Goal: Task Accomplishment & Management: Manage account settings

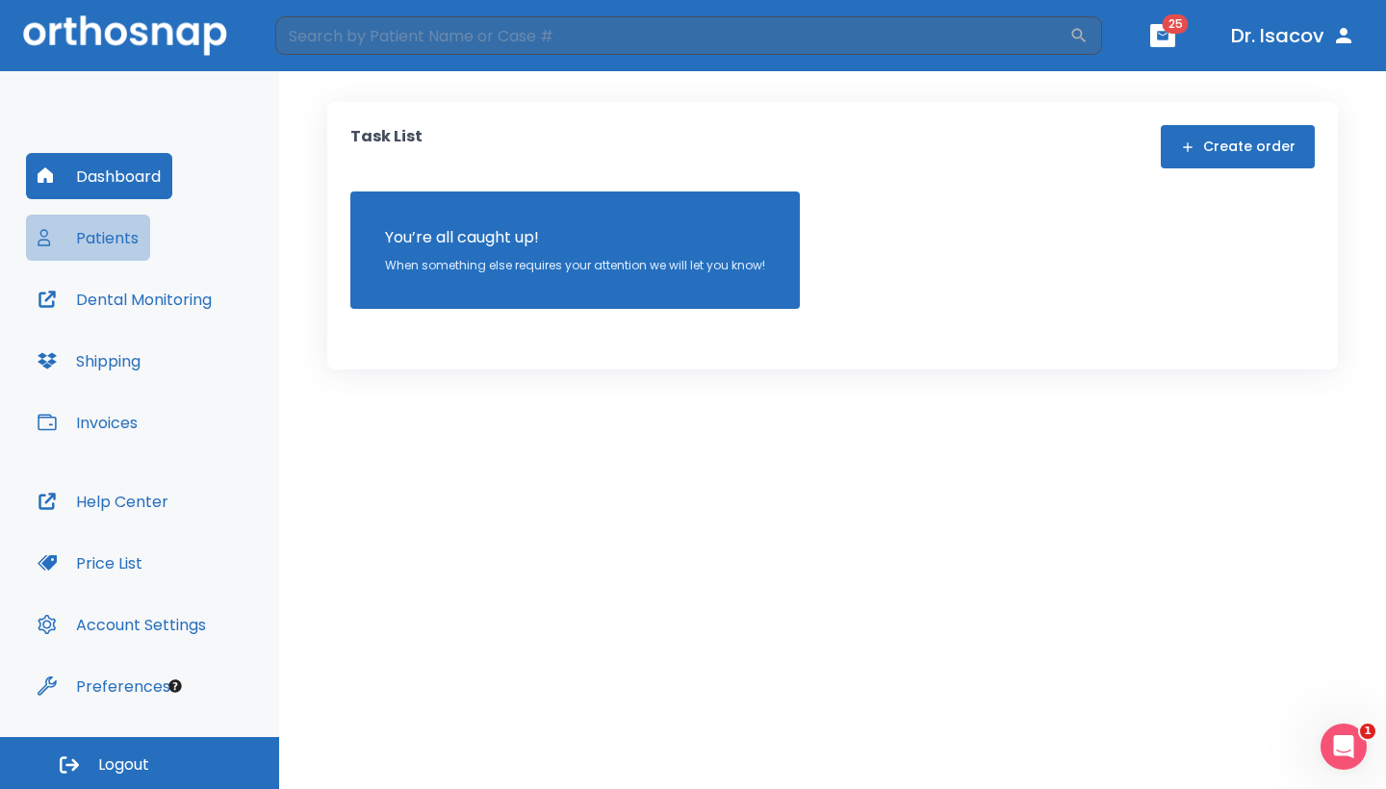
click at [93, 249] on button "Patients" at bounding box center [88, 238] width 124 height 46
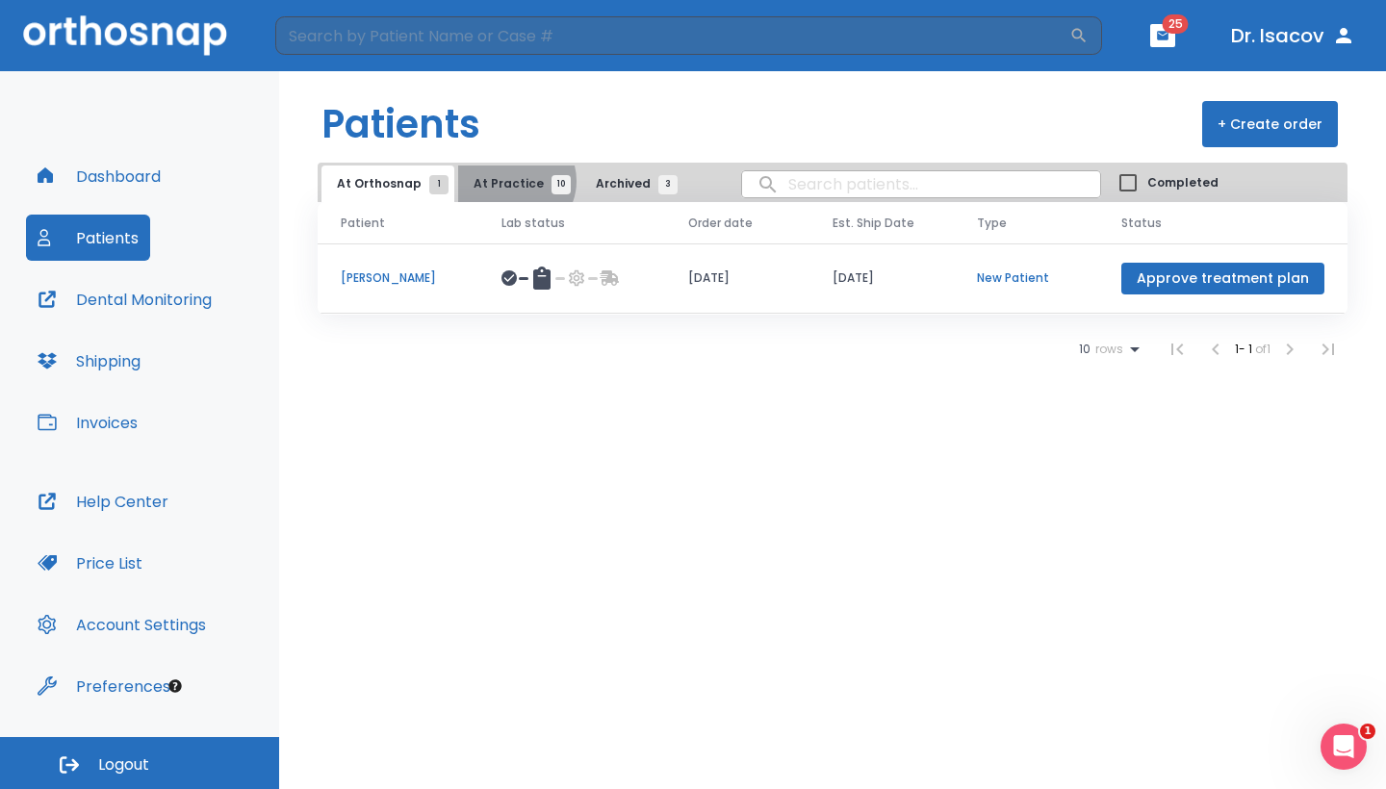
click at [508, 181] on span "At Practice 10" at bounding box center [518, 183] width 88 height 17
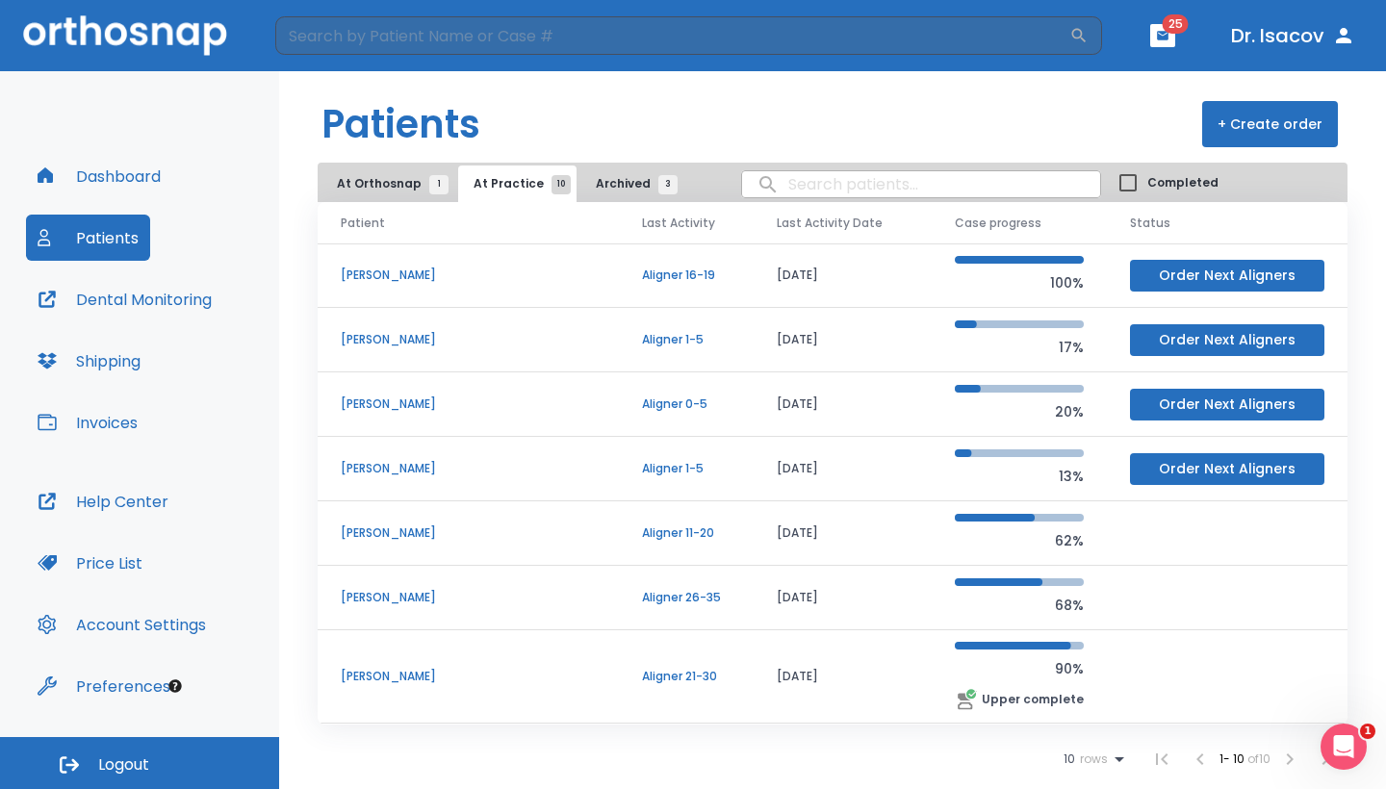
click at [642, 603] on p "Aligner 26-35" at bounding box center [686, 597] width 89 height 17
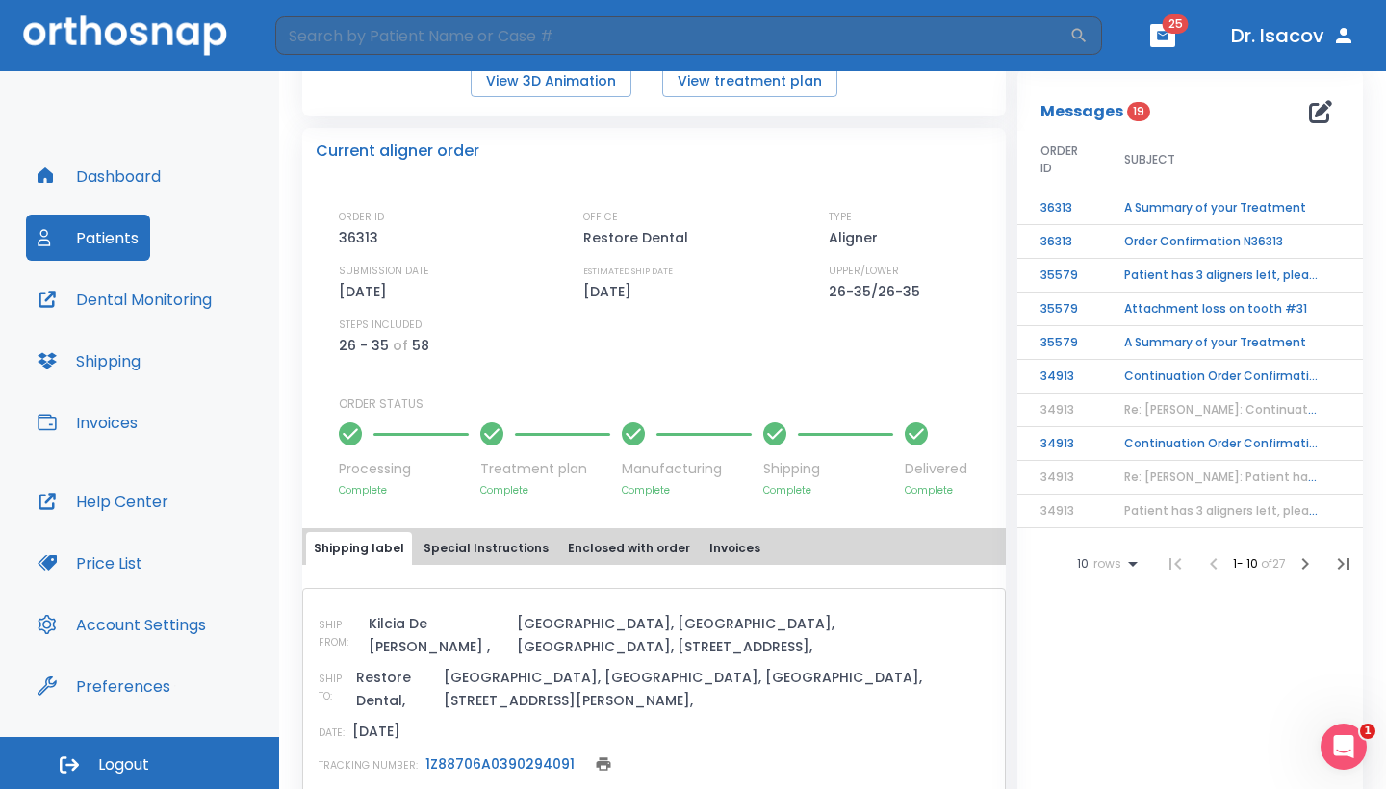
scroll to position [418, 0]
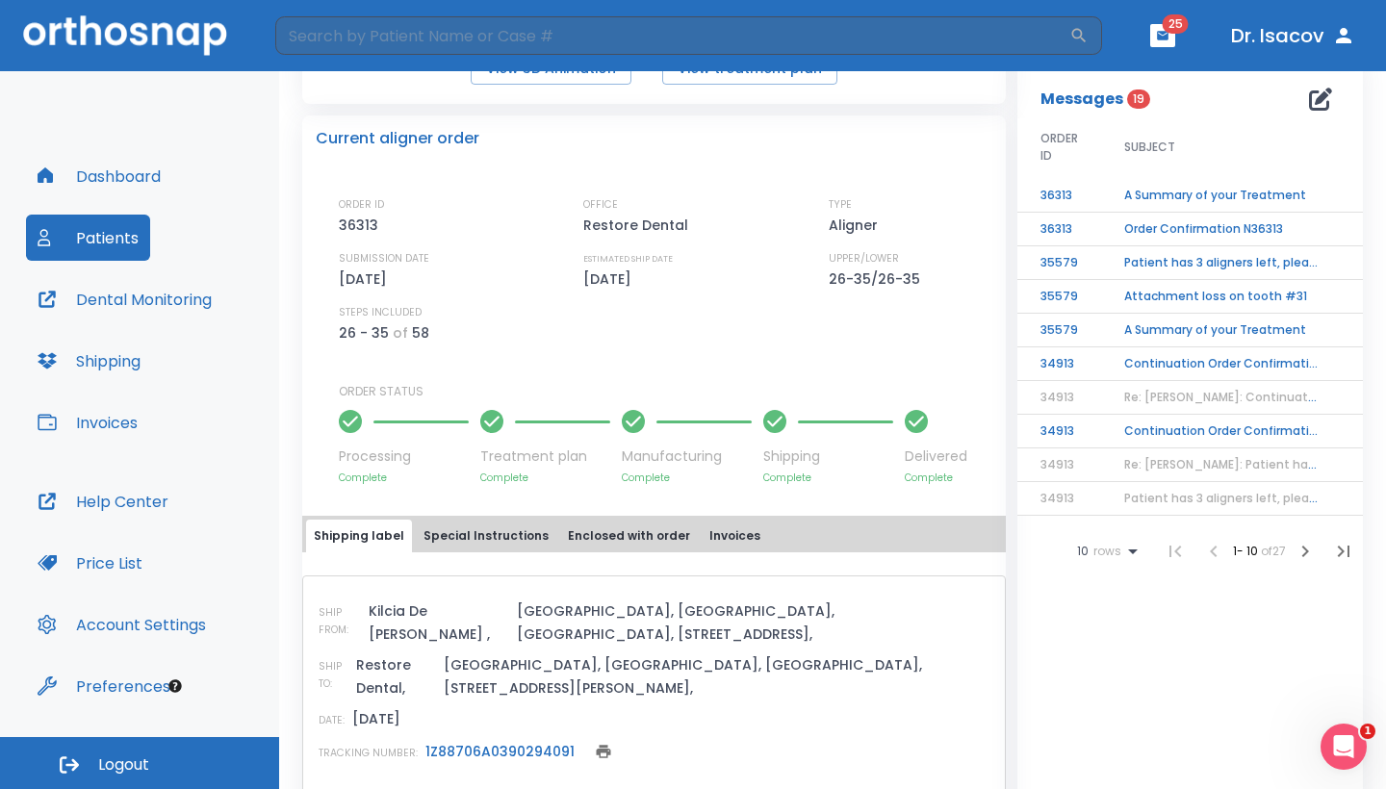
click at [502, 742] on link "1Z88706A0390294091" at bounding box center [500, 751] width 149 height 19
